Goal: Task Accomplishment & Management: Use online tool/utility

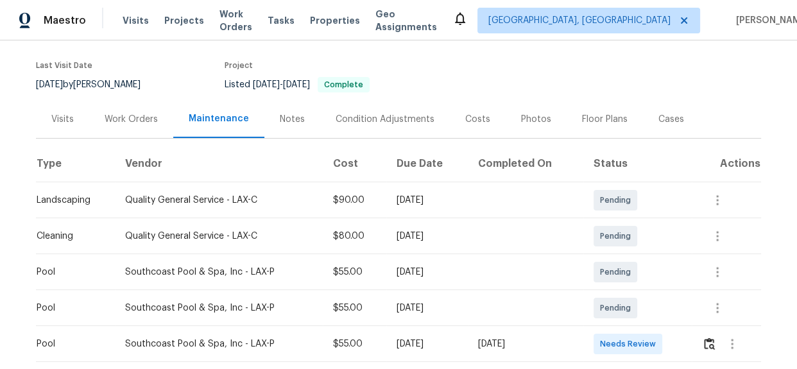
scroll to position [211, 0]
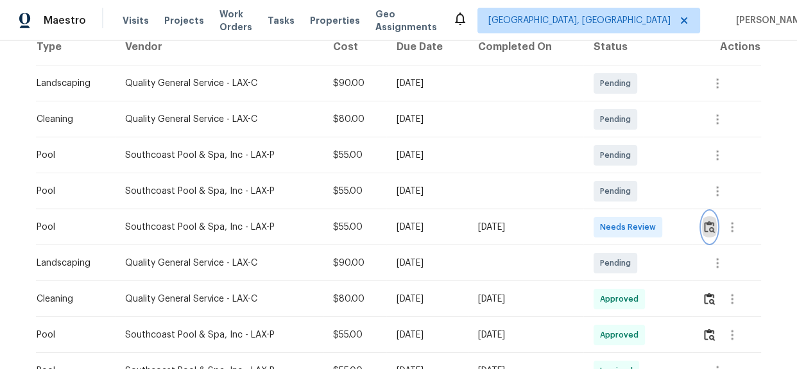
click at [704, 230] on img "button" at bounding box center [709, 227] width 11 height 12
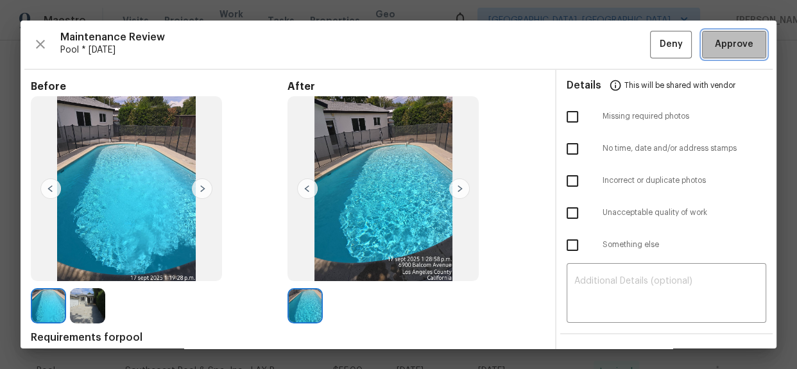
click at [715, 47] on span "Approve" at bounding box center [734, 45] width 38 height 16
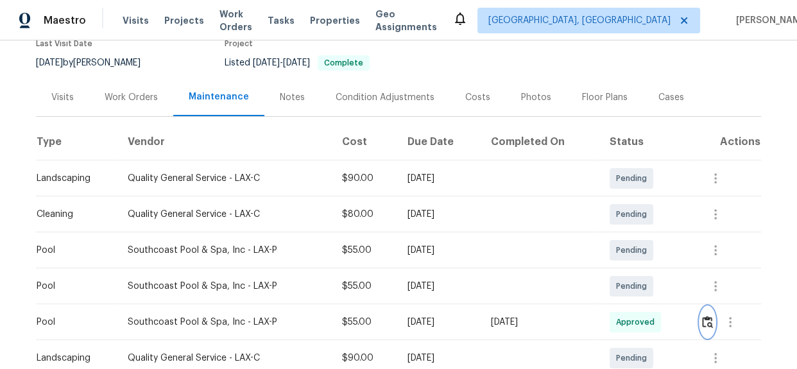
scroll to position [0, 0]
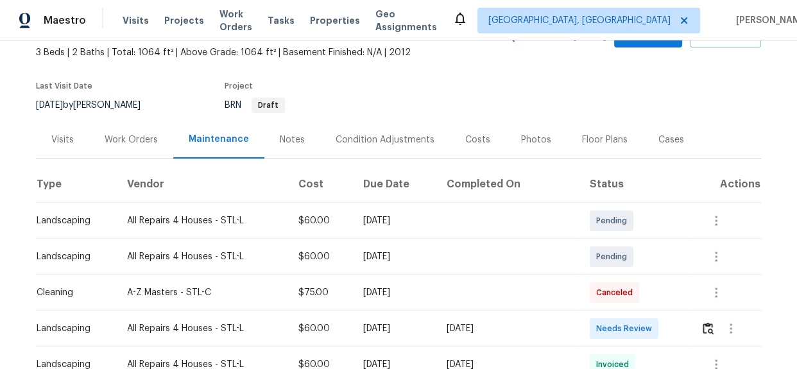
scroll to position [174, 0]
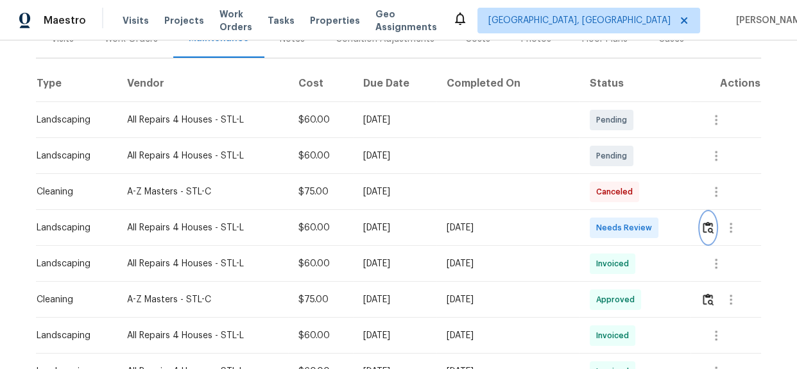
click at [706, 228] on img "button" at bounding box center [707, 227] width 11 height 12
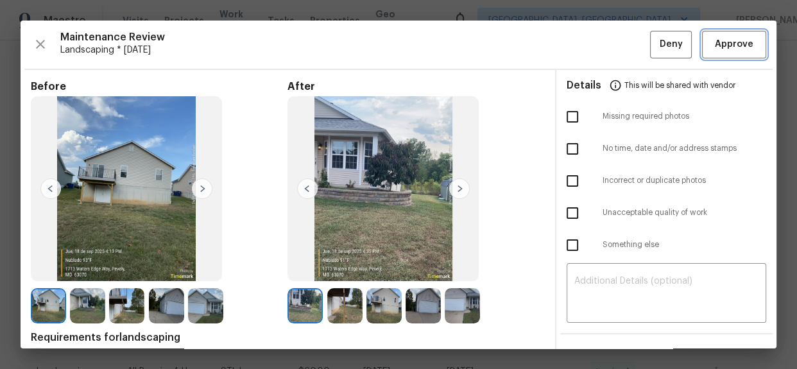
click at [718, 42] on span "Approve" at bounding box center [734, 45] width 38 height 16
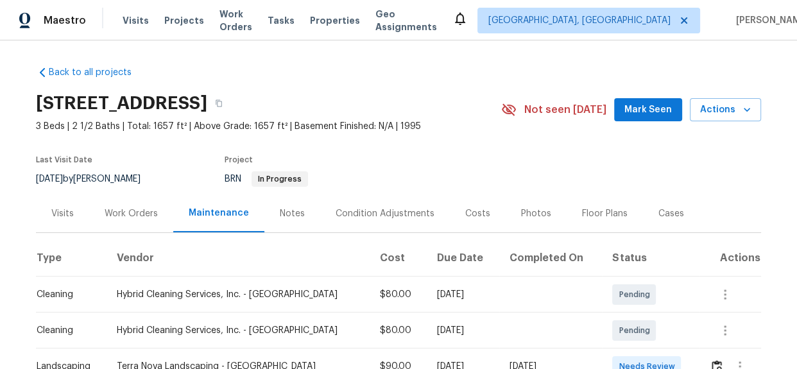
scroll to position [100, 0]
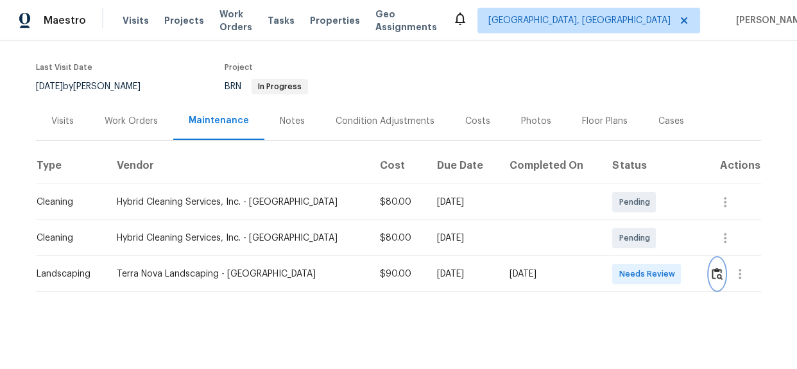
click at [710, 273] on button "button" at bounding box center [717, 274] width 15 height 31
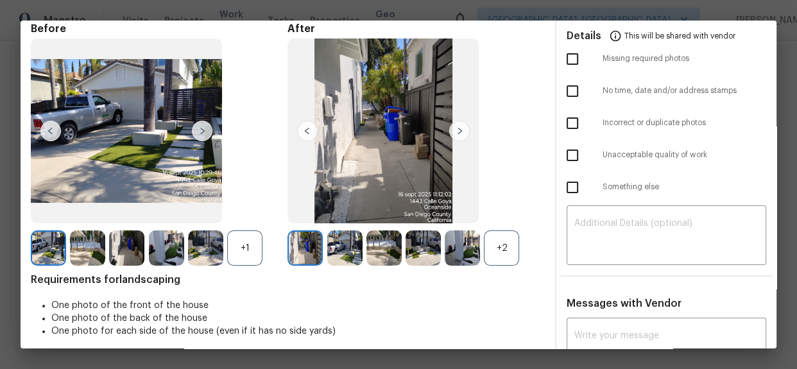
scroll to position [0, 0]
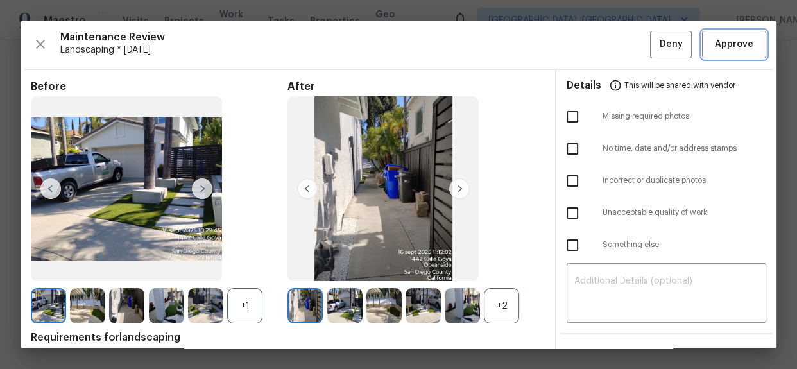
click at [723, 47] on span "Approve" at bounding box center [734, 45] width 38 height 16
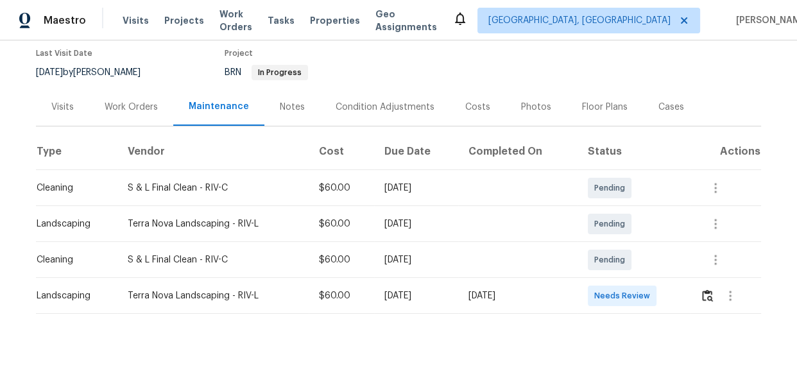
scroll to position [136, 0]
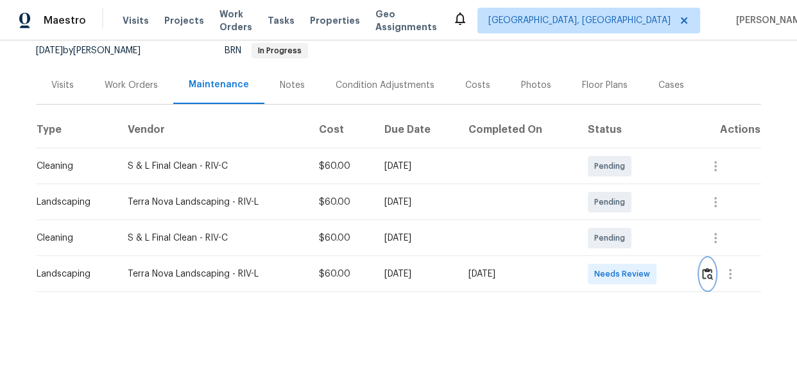
click at [700, 264] on button "button" at bounding box center [707, 274] width 15 height 31
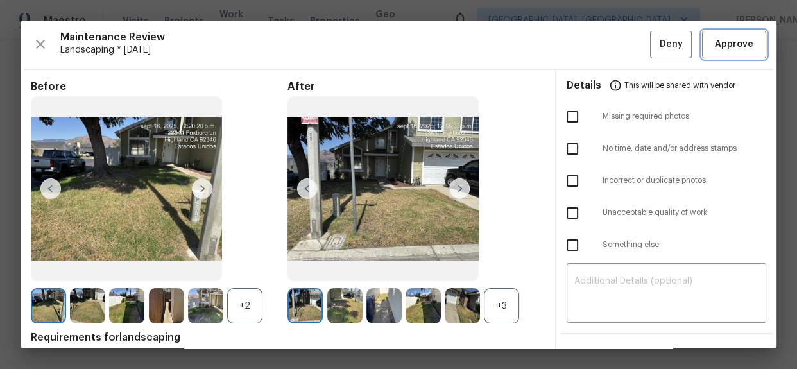
click at [712, 49] on span "Approve" at bounding box center [734, 45] width 44 height 16
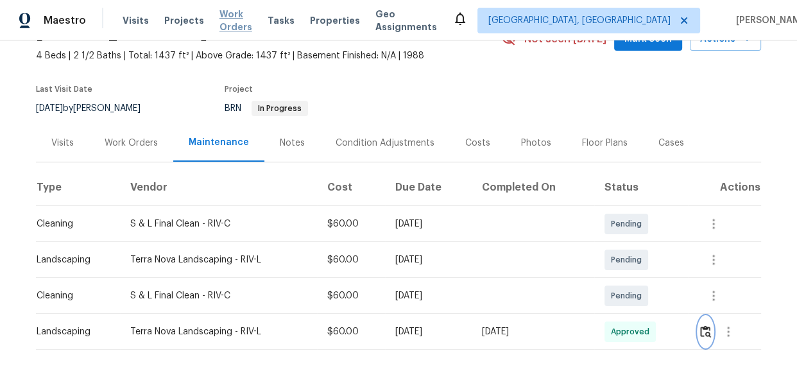
scroll to position [0, 0]
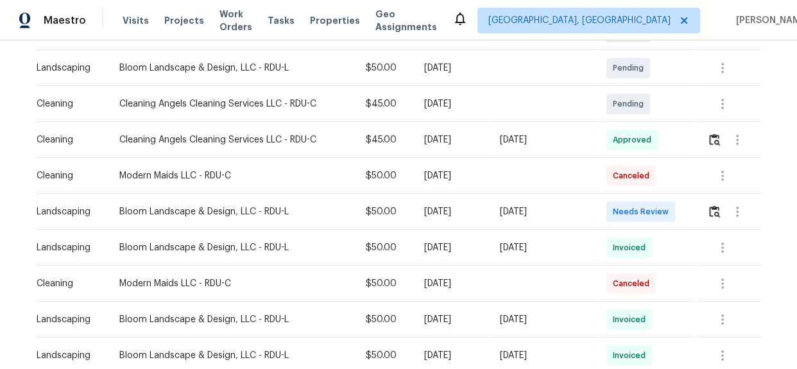
scroll to position [173, 0]
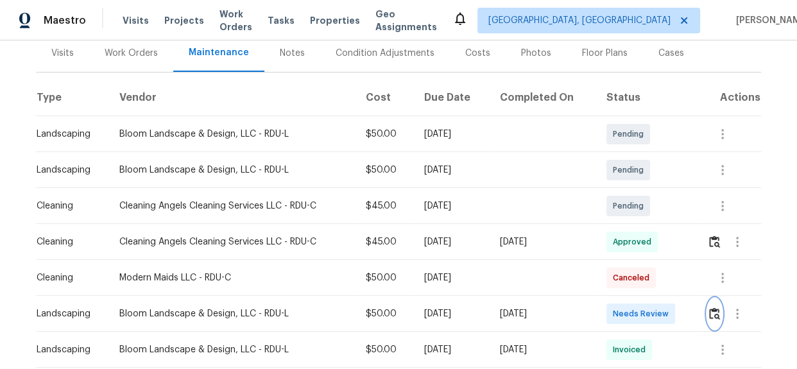
click at [707, 302] on button "button" at bounding box center [714, 313] width 15 height 31
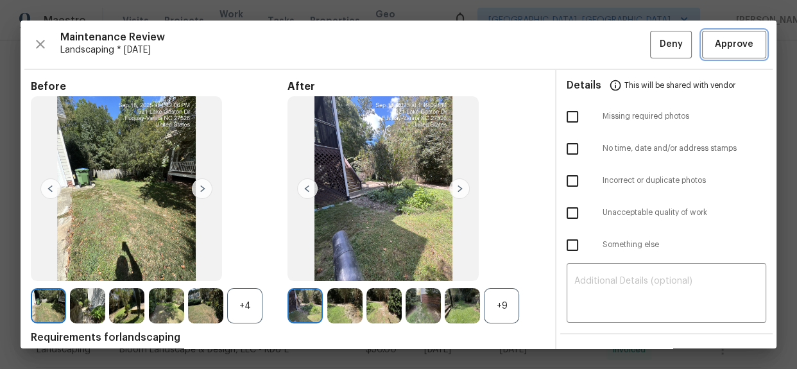
click at [723, 41] on span "Approve" at bounding box center [734, 45] width 38 height 16
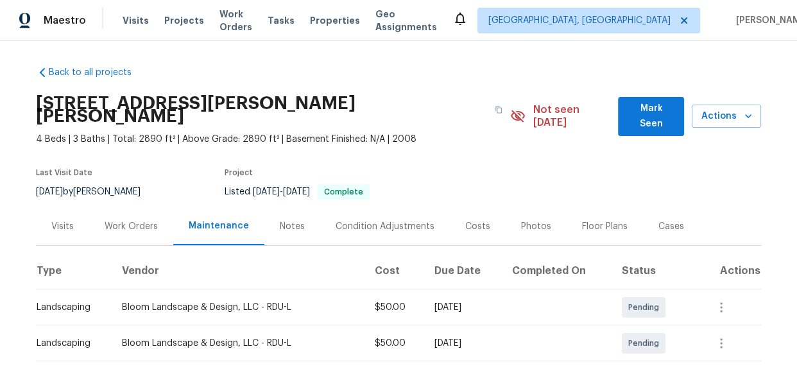
scroll to position [291, 0]
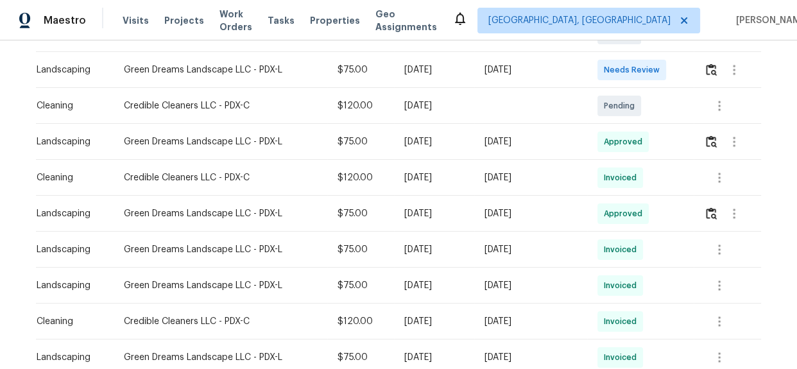
scroll to position [94, 0]
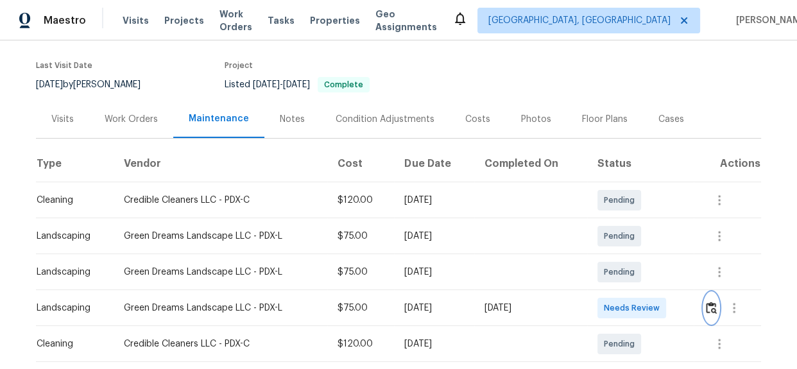
click at [712, 305] on img "button" at bounding box center [711, 308] width 11 height 12
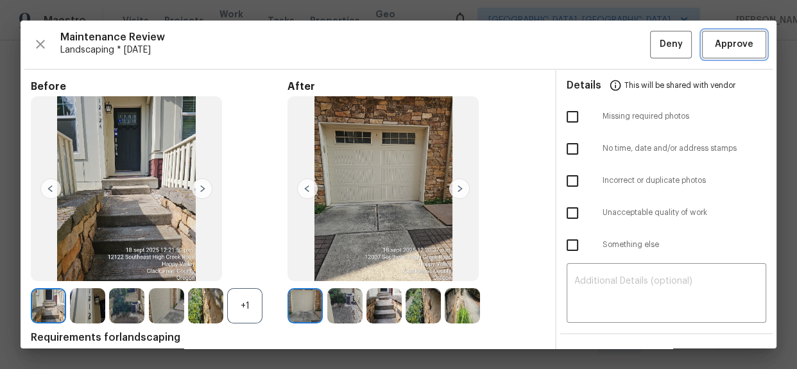
click at [727, 39] on span "Approve" at bounding box center [734, 45] width 38 height 16
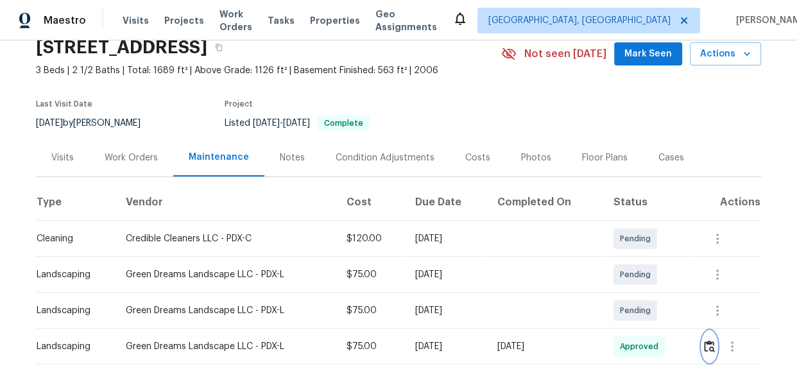
scroll to position [174, 0]
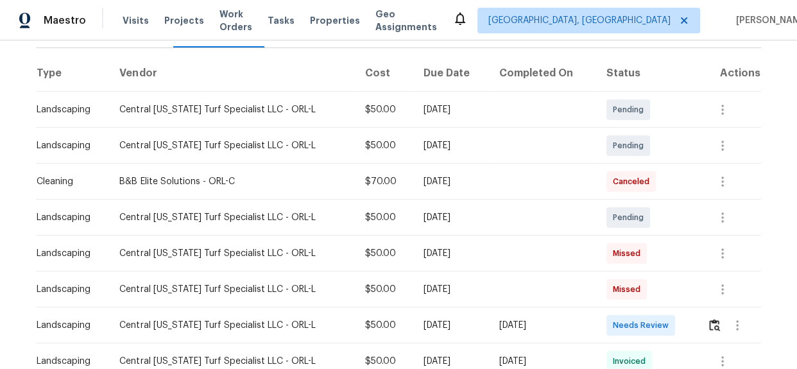
scroll to position [291, 0]
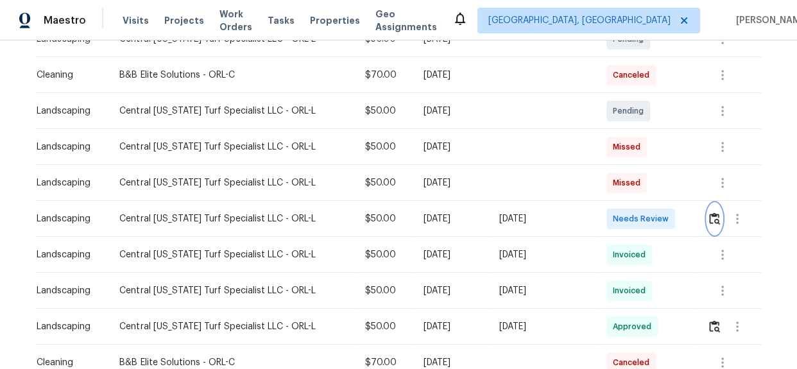
click at [709, 221] on img "button" at bounding box center [714, 218] width 11 height 12
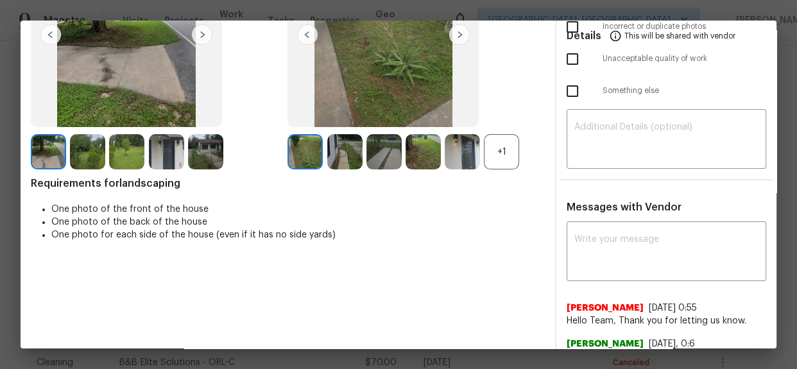
scroll to position [5, 0]
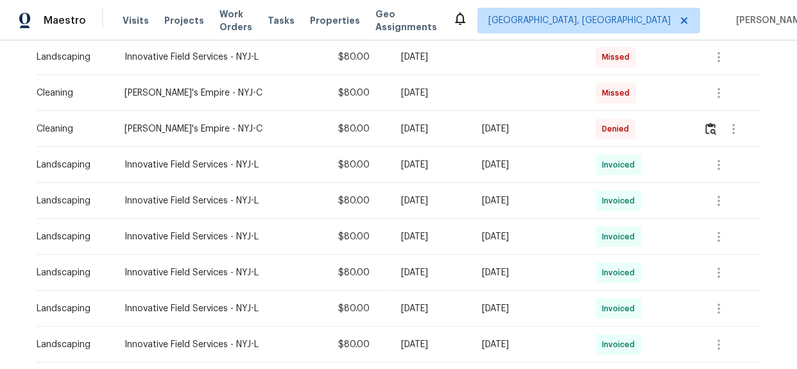
scroll to position [327, 0]
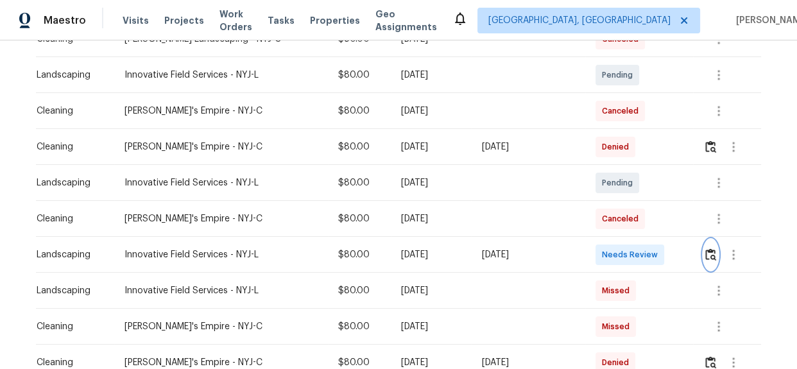
click at [706, 255] on img "button" at bounding box center [710, 254] width 11 height 12
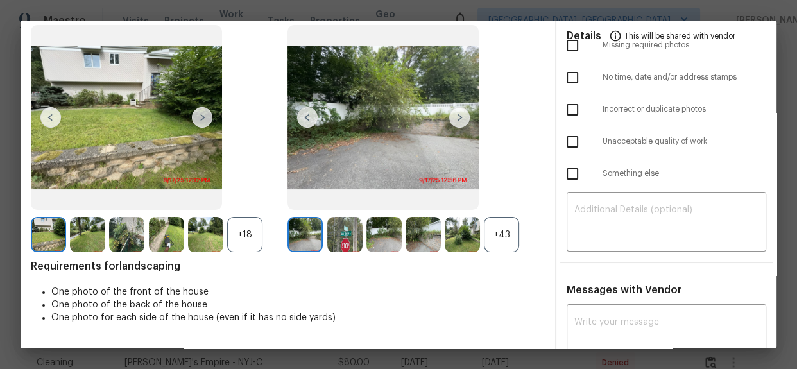
scroll to position [178, 0]
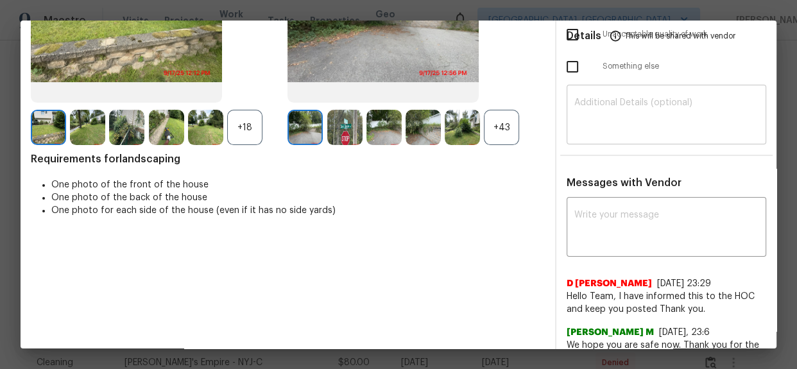
click at [582, 119] on textarea at bounding box center [666, 116] width 184 height 36
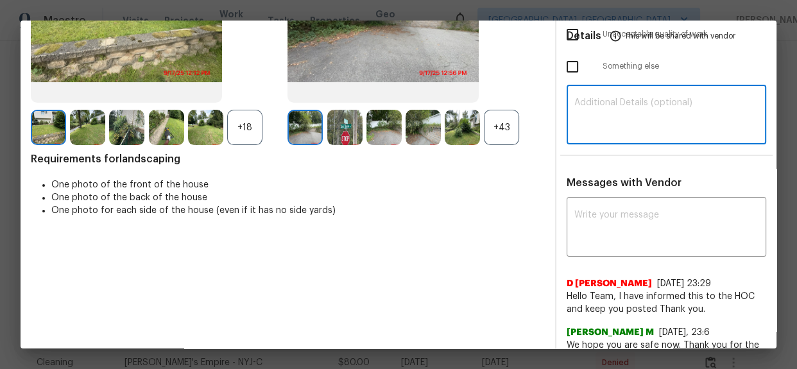
paste textarea "Maintenance Audit Team: Hello! Unfortunately, this cleaning visit completed on …"
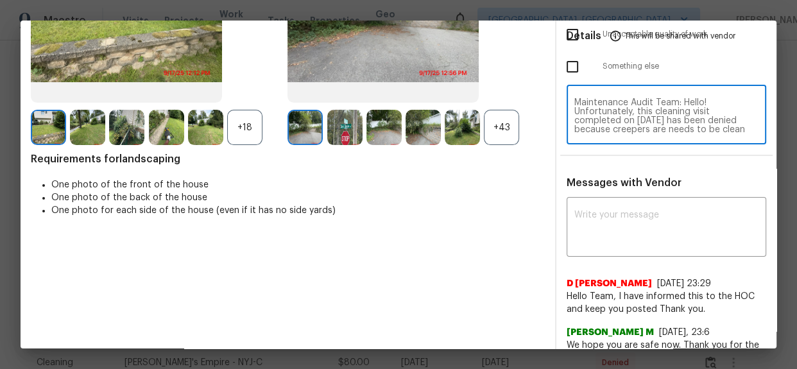
scroll to position [125, 0]
type textarea "Maintenance Audit Team: Hello! Unfortunately, this cleaning visit completed on …"
click at [583, 207] on div "x ​" at bounding box center [666, 228] width 200 height 56
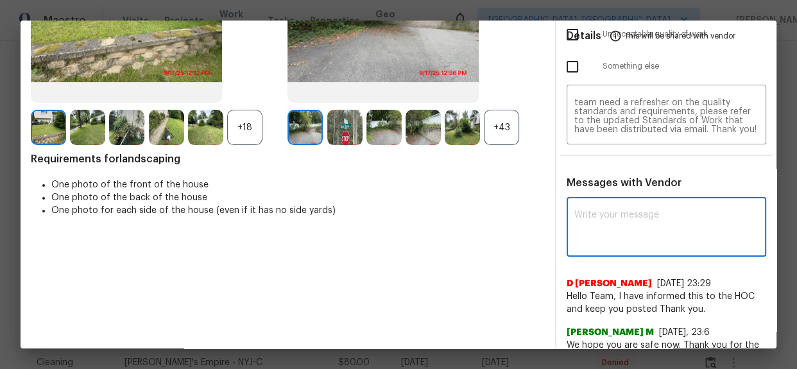
paste textarea "Maintenance Audit Team: Hello! Unfortunately, this cleaning visit completed on …"
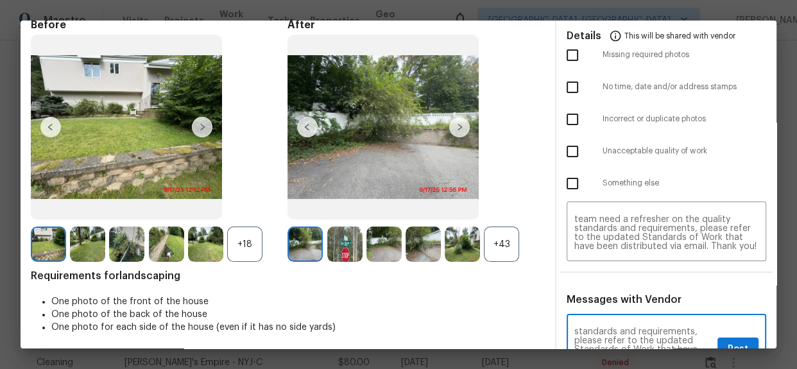
scroll to position [3, 0]
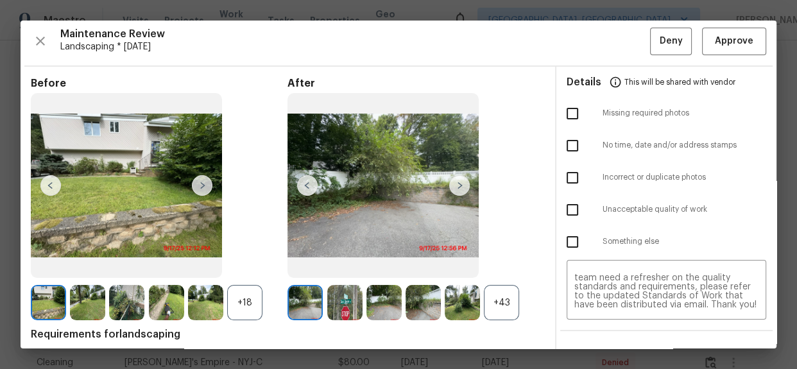
type textarea "Maintenance Audit Team: Hello! Unfortunately, this cleaning visit completed on …"
click at [491, 241] on div "After +43" at bounding box center [415, 199] width 257 height 244
click at [497, 300] on div "+43" at bounding box center [501, 302] width 35 height 35
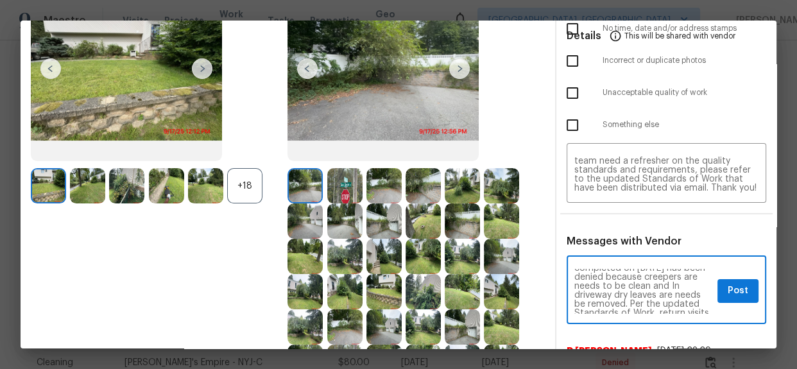
scroll to position [0, 0]
click at [732, 288] on span "Post" at bounding box center [737, 291] width 21 height 16
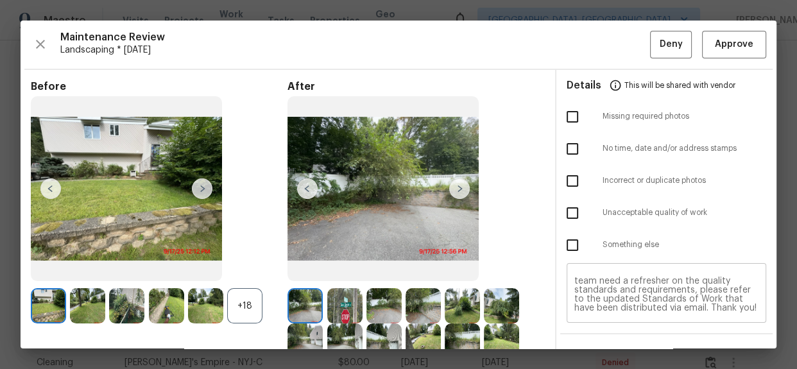
click at [722, 289] on textarea "Maintenance Audit Team: Hello! Unfortunately, this cleaning visit completed on …" at bounding box center [666, 294] width 184 height 36
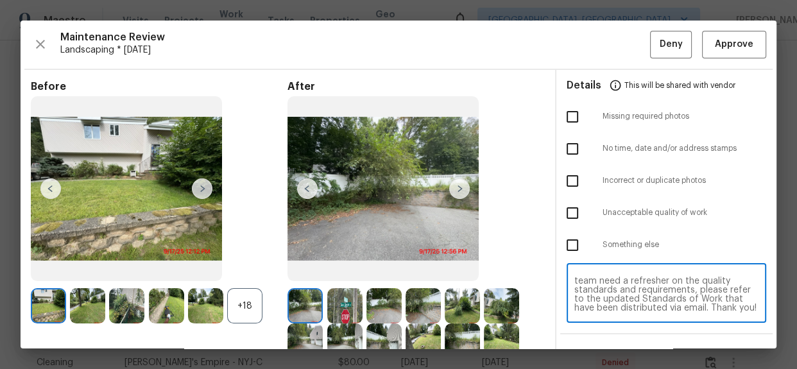
click at [723, 289] on textarea "Maintenance Audit Team: Hello! Unfortunately, this cleaning visit completed on …" at bounding box center [666, 294] width 184 height 36
drag, startPoint x: 719, startPoint y: 292, endPoint x: 713, endPoint y: 298, distance: 8.2
click at [718, 294] on textarea "Maintenance Audit Team: Hello! Unfortunately, this cleaning visit completed on …" at bounding box center [666, 294] width 184 height 36
click at [713, 298] on textarea "Maintenance Audit Team: Hello! Unfortunately, this cleaning visit completed on …" at bounding box center [666, 294] width 184 height 36
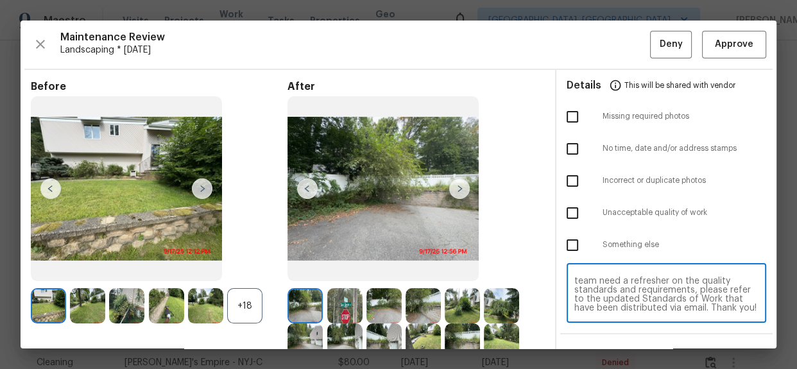
click at [713, 298] on textarea "Maintenance Audit Team: Hello! Unfortunately, this cleaning visit completed on …" at bounding box center [666, 294] width 184 height 36
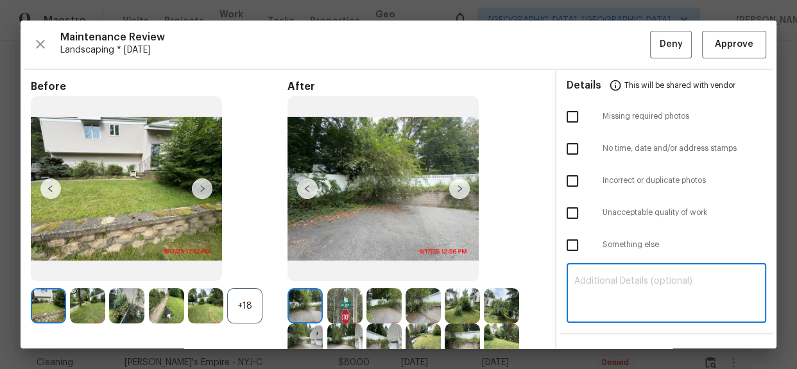
click at [592, 314] on div "​" at bounding box center [666, 294] width 200 height 56
paste textarea "Maintenance Audit Team: Hello! Unfortunately, this landscaping visit completed …"
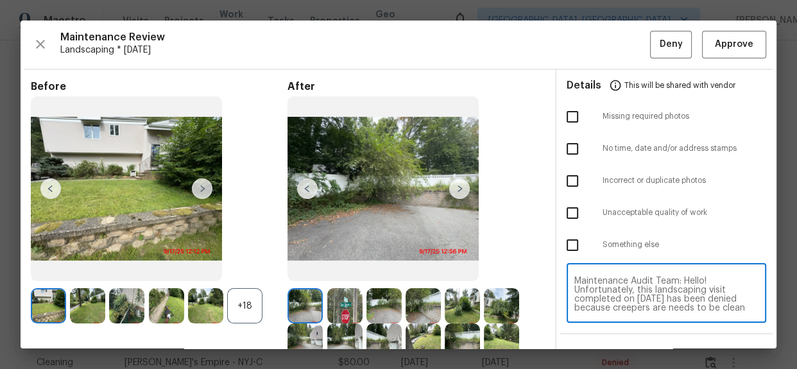
scroll to position [125, 0]
type textarea "Maintenance Audit Team: Hello! Unfortunately, this landscaping visit completed …"
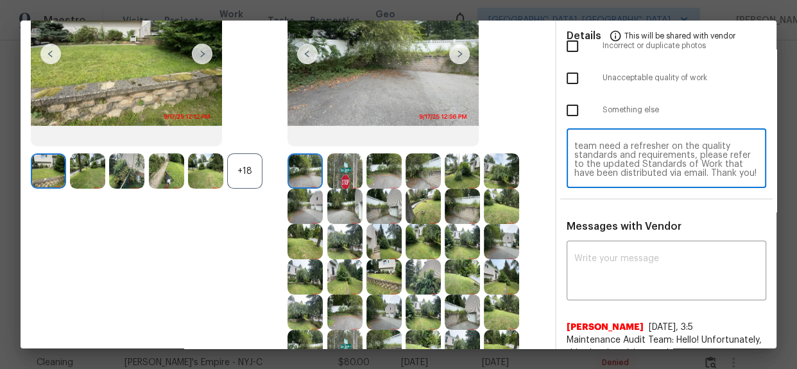
scroll to position [174, 0]
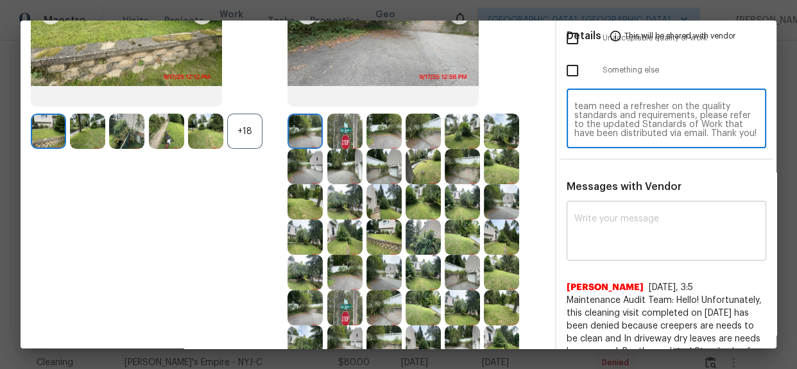
click at [579, 243] on textarea at bounding box center [666, 232] width 184 height 36
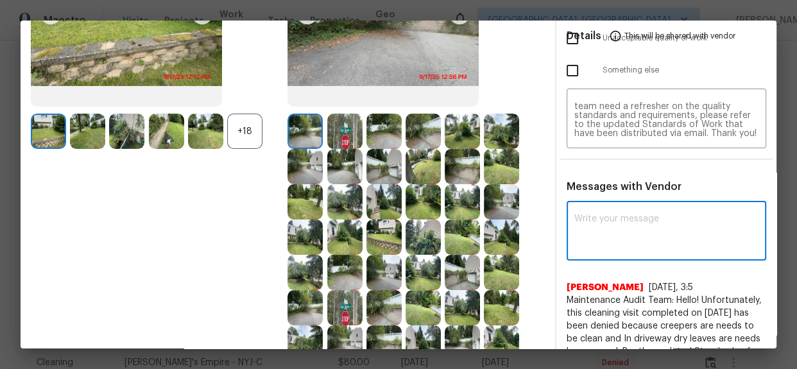
paste textarea "Maintenance Audit Team: Hello! Please disregard this below comments"
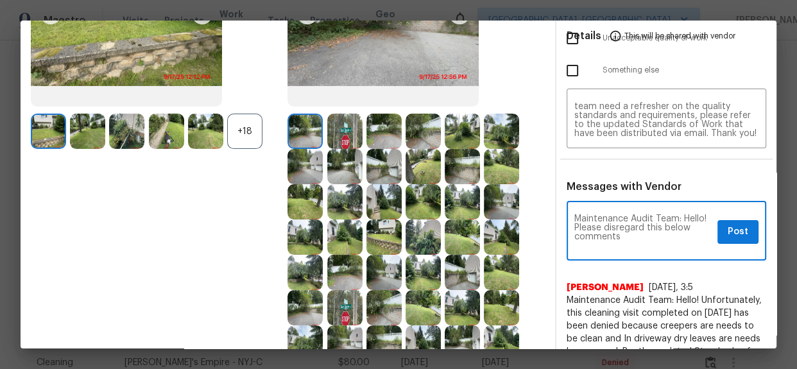
paste textarea "Maintenance Audit Team: Hello! Unfortunately, this landscaping visit completed …"
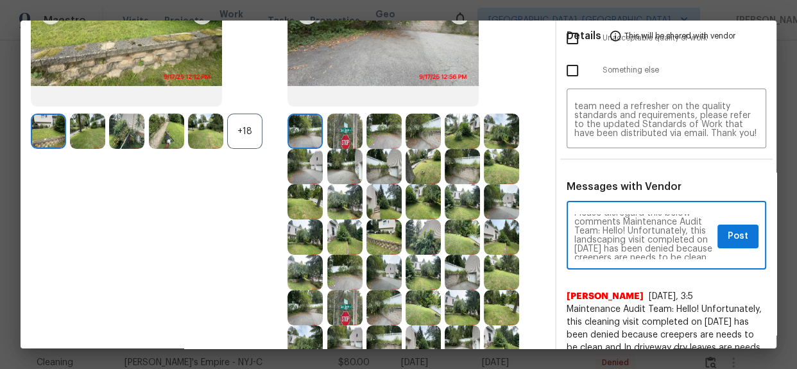
scroll to position [23, 0]
click at [653, 230] on textarea "Maintenance Audit Team: Hello! Please disregard this below comments Maintenance…" at bounding box center [643, 236] width 138 height 45
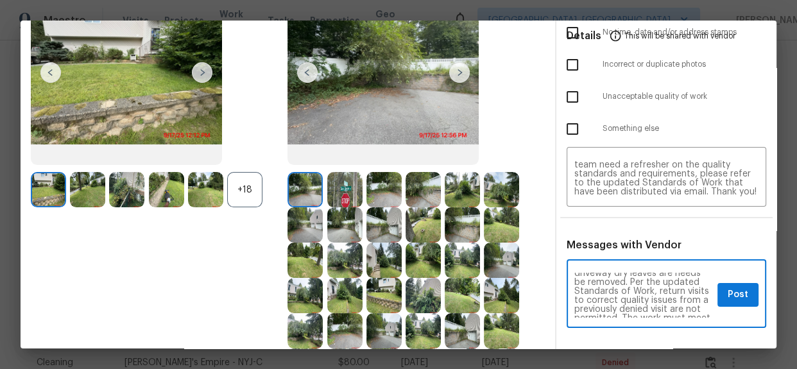
scroll to position [0, 0]
type textarea "Maintenance Audit Team: Hello! Please disregard this below comments this landsc…"
click at [727, 296] on span "Post" at bounding box center [737, 295] width 21 height 16
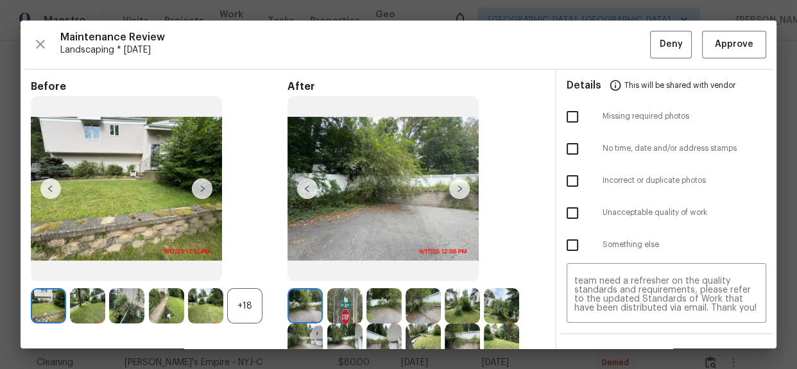
click at [572, 205] on input "checkbox" at bounding box center [572, 213] width 27 height 27
checkbox input "true"
click at [643, 58] on div "Maintenance Review Landscaping * Mon, Sep 15 Deny Approve Before +18 After Requ…" at bounding box center [399, 185] width 756 height 328
click at [659, 45] on span "Deny" at bounding box center [670, 45] width 23 height 16
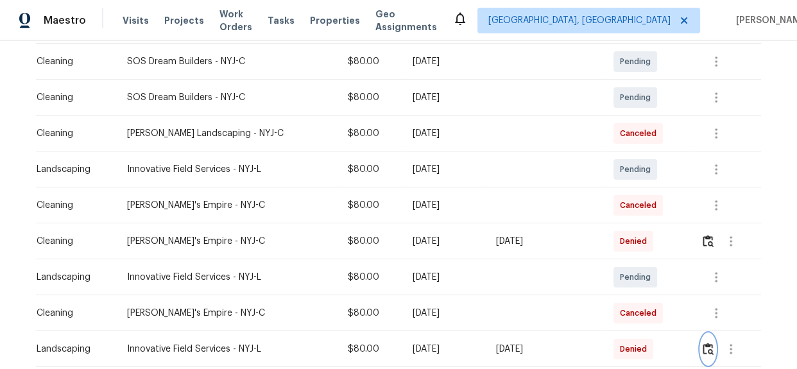
scroll to position [350, 0]
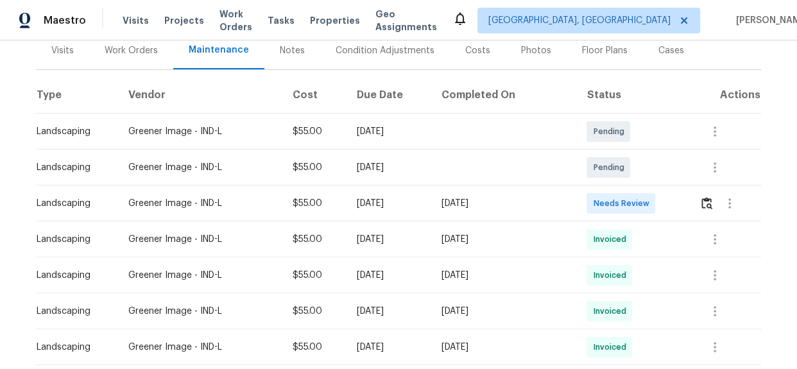
scroll to position [153, 0]
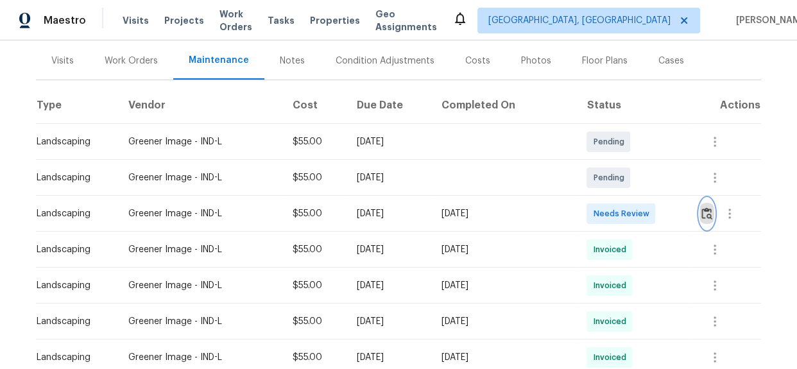
click at [704, 211] on img "button" at bounding box center [706, 213] width 11 height 12
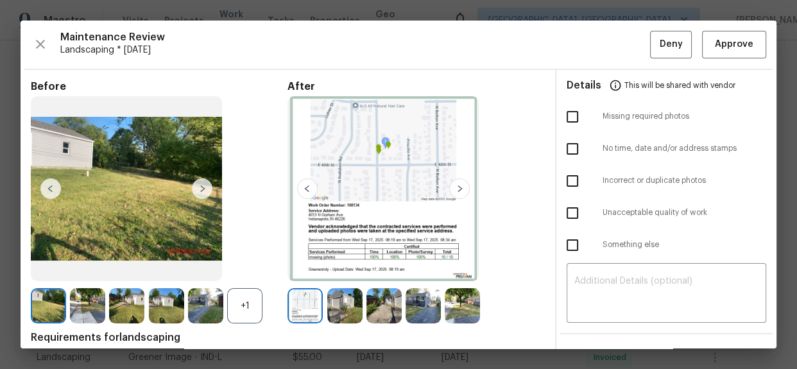
click at [456, 178] on img at bounding box center [459, 188] width 21 height 21
